Goal: Use online tool/utility: Utilize a website feature to perform a specific function

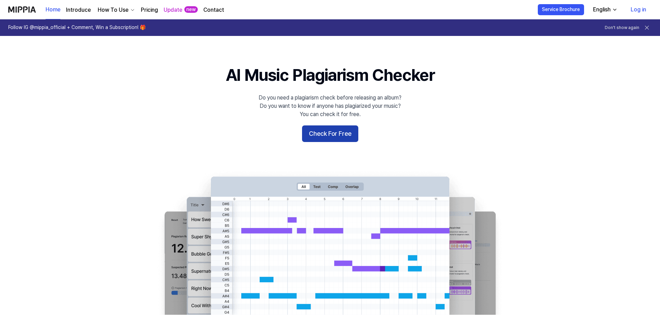
click at [351, 135] on button "Check For Free" at bounding box center [330, 133] width 56 height 17
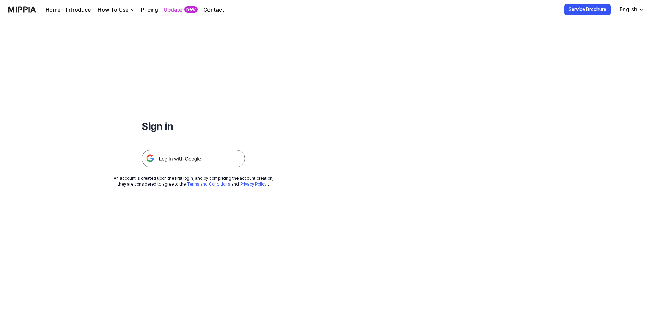
click at [199, 159] on img at bounding box center [194, 158] width 104 height 17
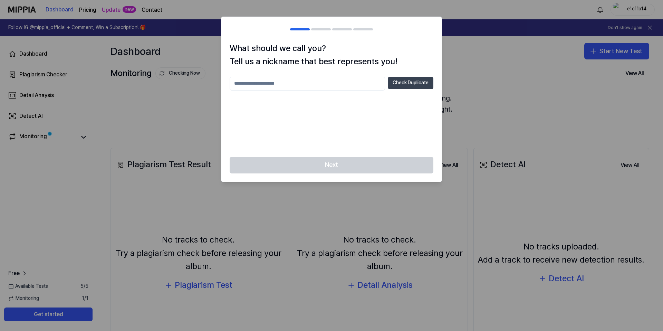
click at [412, 82] on button "Check Duplicate" at bounding box center [411, 83] width 46 height 12
click at [299, 84] on input "text" at bounding box center [307, 84] width 155 height 14
type input "*"
type input "******"
click at [421, 81] on button "Check Duplicate" at bounding box center [411, 83] width 46 height 12
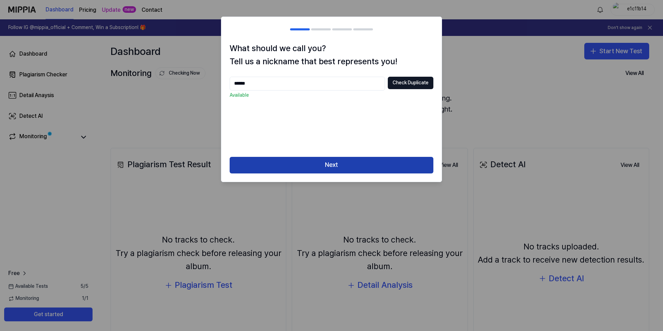
click at [367, 165] on button "Next" at bounding box center [332, 165] width 204 height 17
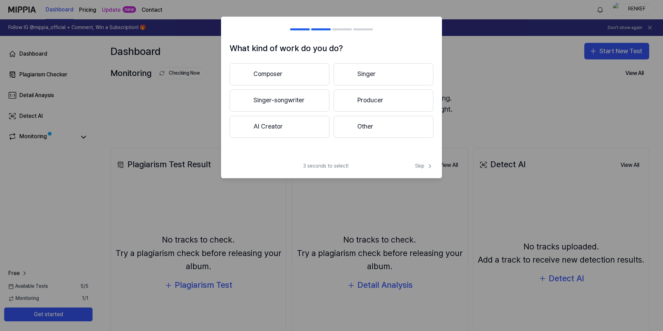
click at [280, 73] on button "Composer" at bounding box center [280, 74] width 100 height 22
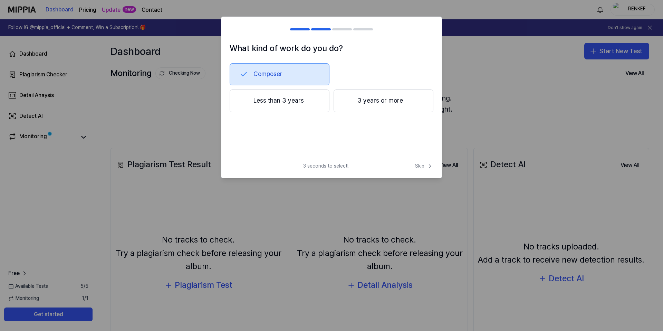
click at [382, 100] on button "3 years or more" at bounding box center [384, 100] width 100 height 23
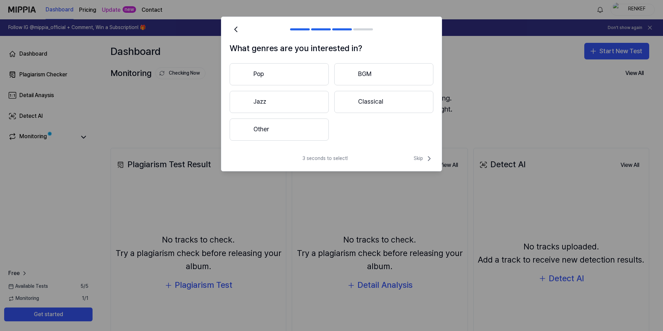
click at [268, 128] on button "Other" at bounding box center [279, 129] width 99 height 22
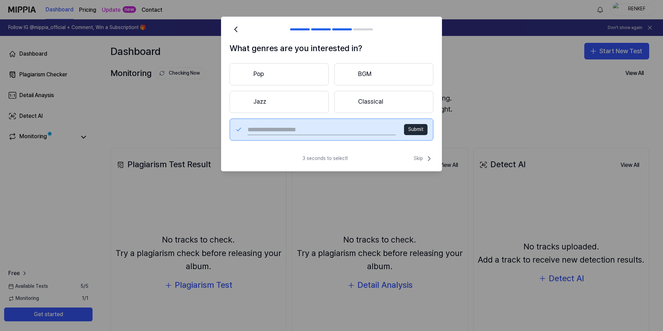
click at [299, 132] on input "text" at bounding box center [322, 129] width 148 height 11
type input "*****"
click at [420, 132] on button "Submit" at bounding box center [415, 129] width 23 height 11
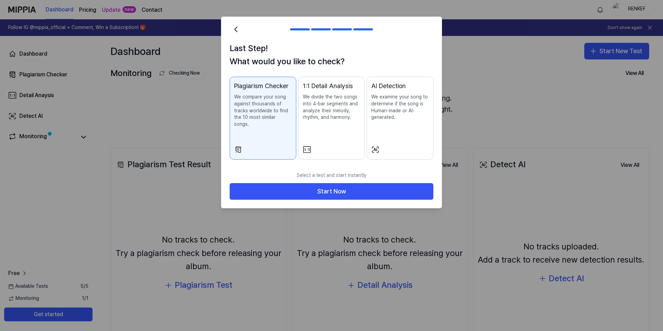
click at [416, 105] on p "We examine your song to determine if the song is Human-made or AI-generated." at bounding box center [400, 107] width 58 height 27
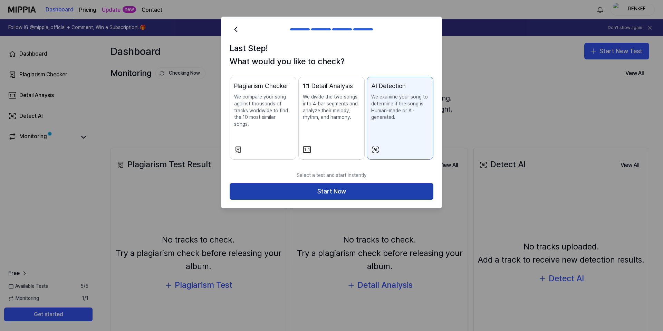
click at [346, 184] on button "Start Now" at bounding box center [332, 191] width 204 height 17
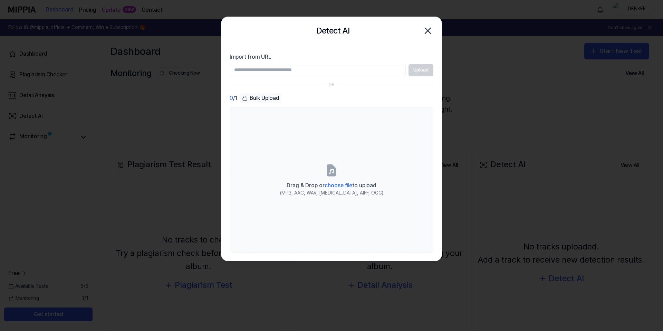
click at [428, 30] on icon "button" at bounding box center [428, 31] width 6 height 6
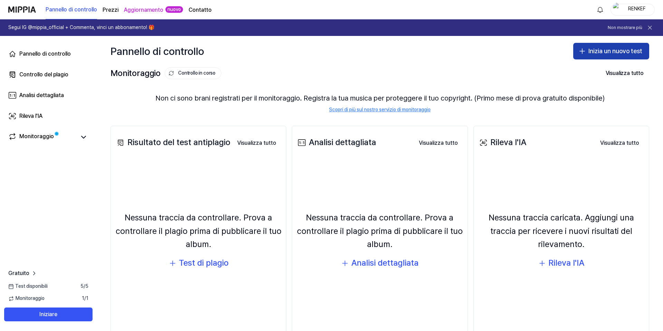
click at [623, 47] on font "Inizia un nuovo test" at bounding box center [616, 50] width 54 height 7
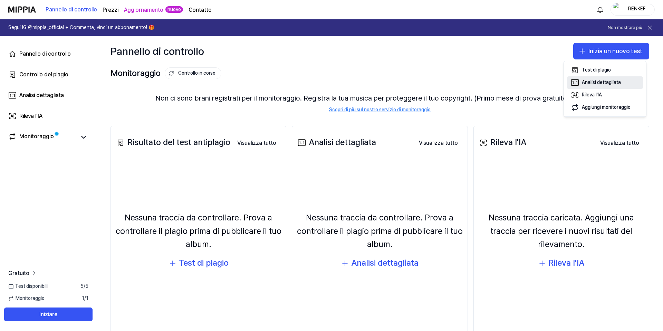
click at [594, 83] on font "Analisi dettagliata" at bounding box center [601, 82] width 39 height 6
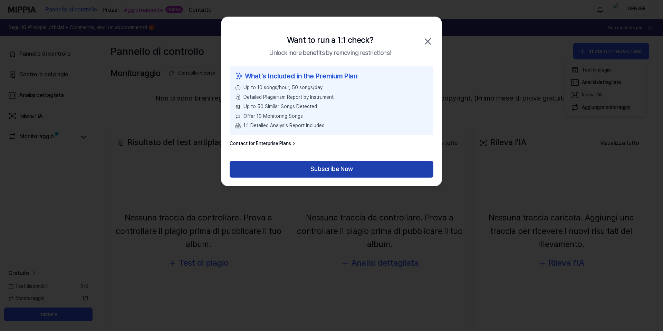
click at [370, 175] on button "Subscribe Now" at bounding box center [332, 169] width 204 height 17
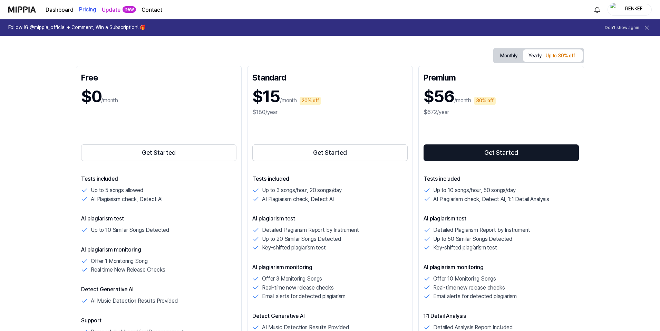
scroll to position [91, 0]
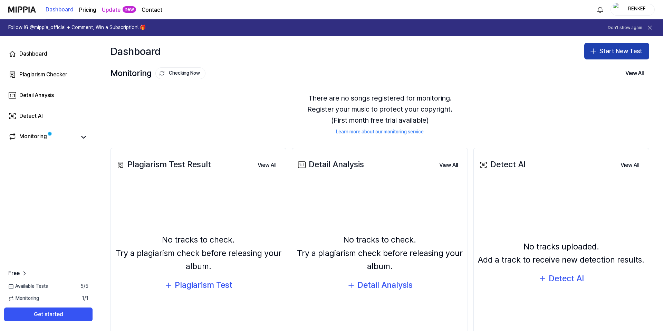
click at [616, 55] on button "Start New Test" at bounding box center [616, 51] width 65 height 17
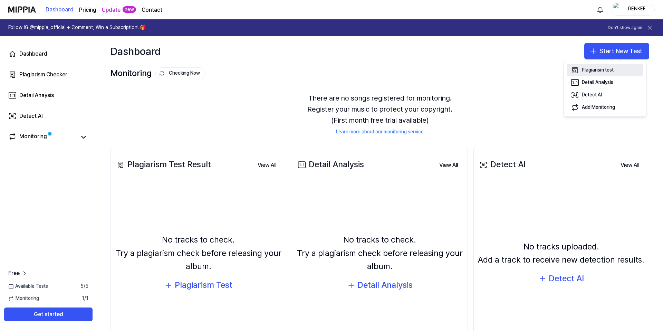
click at [598, 70] on div "Plagiarism test" at bounding box center [598, 70] width 32 height 7
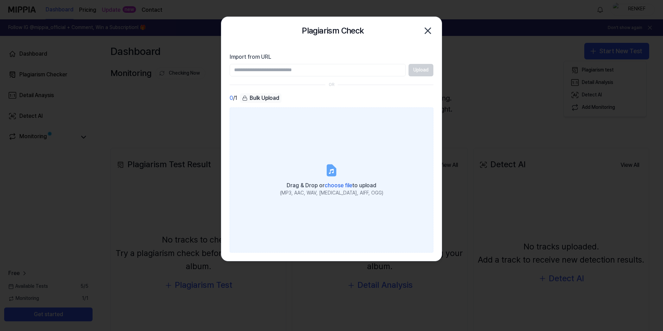
click at [344, 184] on span "choose file" at bounding box center [339, 185] width 28 height 7
click at [0, 0] on input "Drag & Drop or choose file to upload (MP3, AAC, WAV, [MEDICAL_DATA], AIFF, OGG)" at bounding box center [0, 0] width 0 height 0
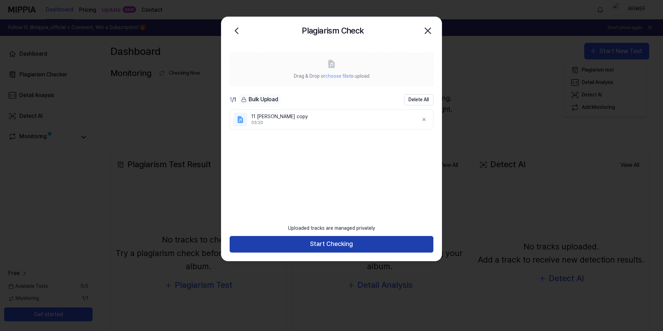
click at [358, 246] on button "Start Checking" at bounding box center [332, 244] width 204 height 17
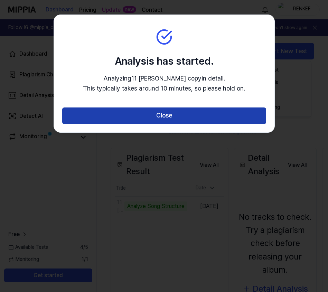
click at [189, 119] on button "Close" at bounding box center [164, 115] width 204 height 17
